Goal: Check status: Check status

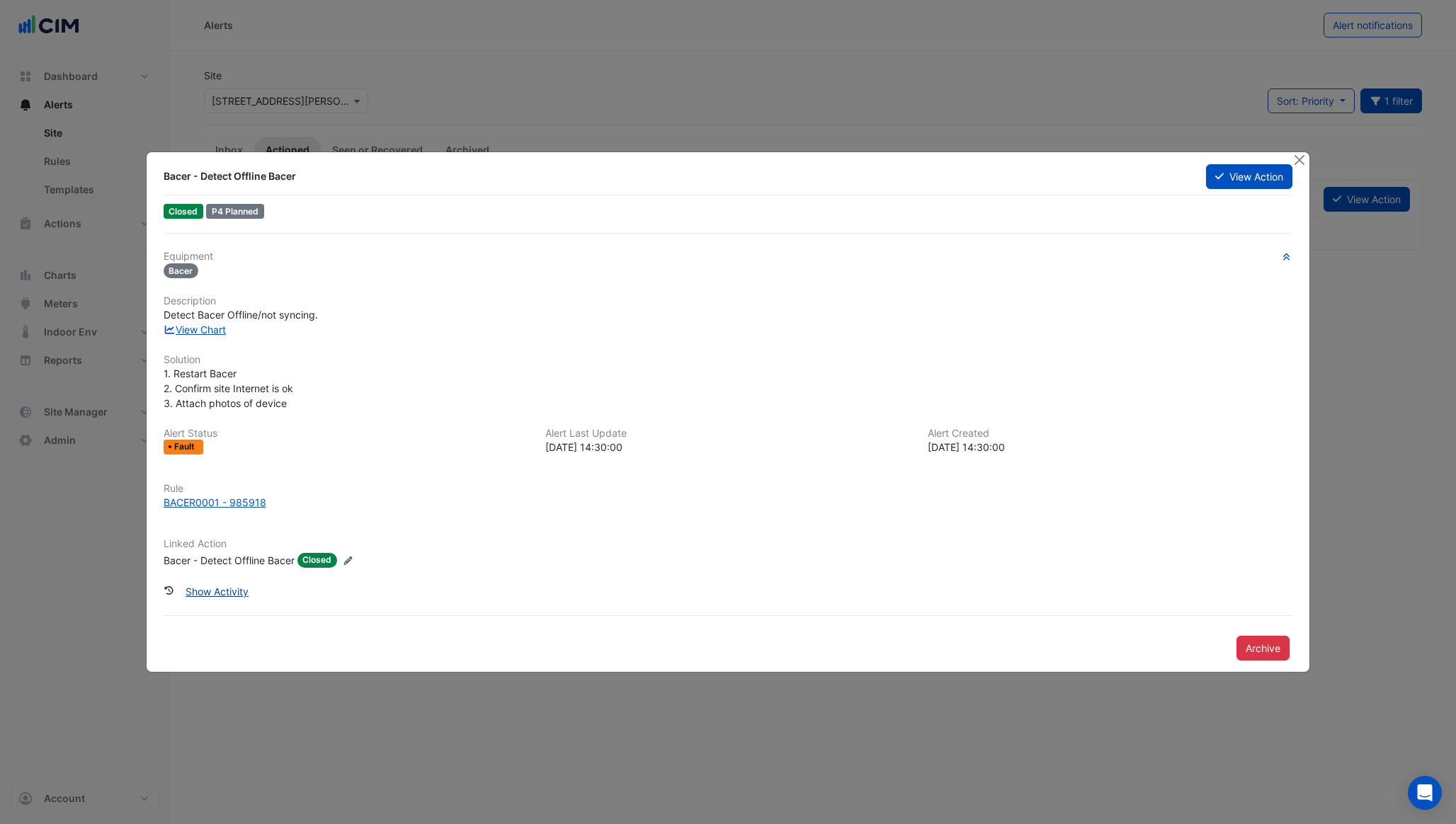
click at [232, 590] on button "Show Activity" at bounding box center [217, 591] width 82 height 25
